Goal: Transaction & Acquisition: Purchase product/service

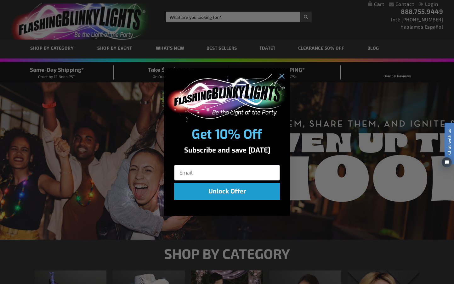
click at [272, 18] on div "Close dialog Get 10% Off Subscribe and save [DATE] Unlock Offer Submit" at bounding box center [227, 142] width 454 height 284
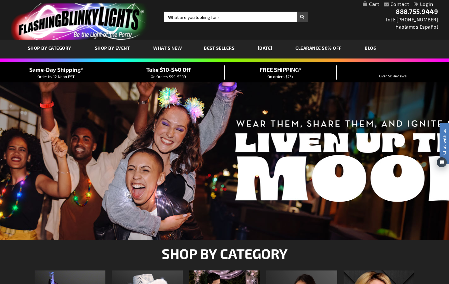
click at [234, 24] on div "Toggle Nav Search Search × Search 888.755.9449 Intl: [PHONE_NUMBER] Hablamos Es…" at bounding box center [224, 20] width 449 height 40
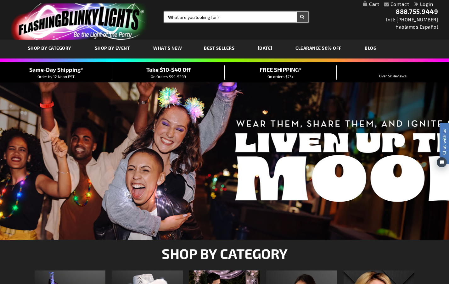
click at [233, 19] on input "Search" at bounding box center [236, 17] width 144 height 11
click at [165, 16] on input "lgith up wands" at bounding box center [236, 17] width 144 height 11
click at [170, 17] on input "lgith up wands" at bounding box center [236, 17] width 144 height 11
type input "lught up wands"
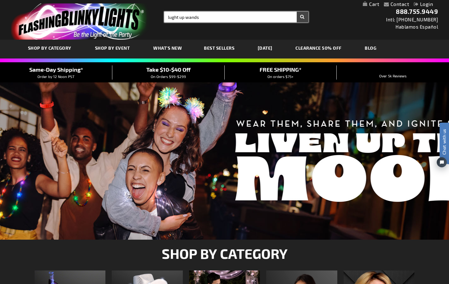
click at [297, 12] on button "Search" at bounding box center [303, 17] width 12 height 11
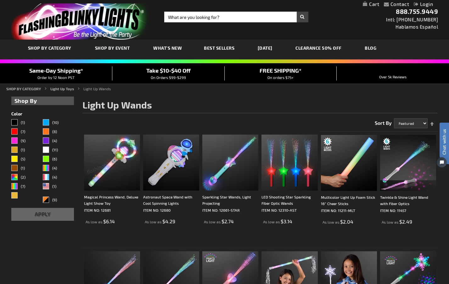
click at [358, 92] on div "Home SHOP BY CATEGORY Light Up Toys Light Up Wands" at bounding box center [224, 90] width 449 height 8
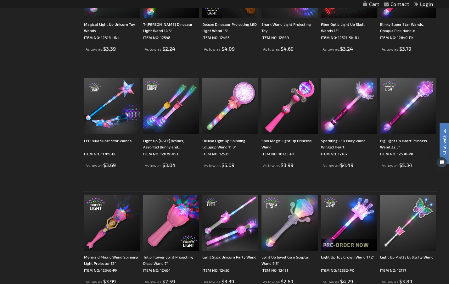
scroll to position [629, 0]
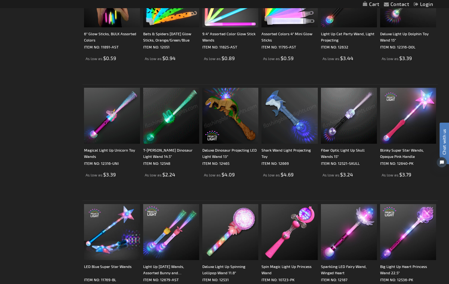
click at [222, 128] on img at bounding box center [230, 116] width 56 height 56
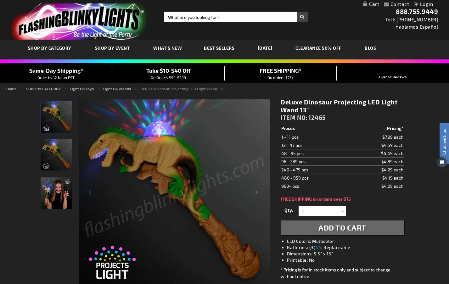
click at [49, 146] on img "Deluxe Light Up Dinosaur Projecting LED Wand" at bounding box center [56, 154] width 31 height 31
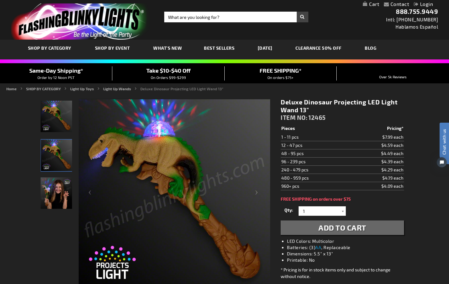
click at [53, 193] on img "Girl playing with Deluxe Light Up Dinosaur Projecting LED Wand" at bounding box center [56, 192] width 31 height 31
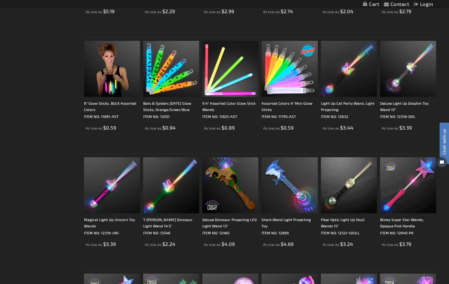
scroll to position [472, 0]
